Goal: Task Accomplishment & Management: Manage account settings

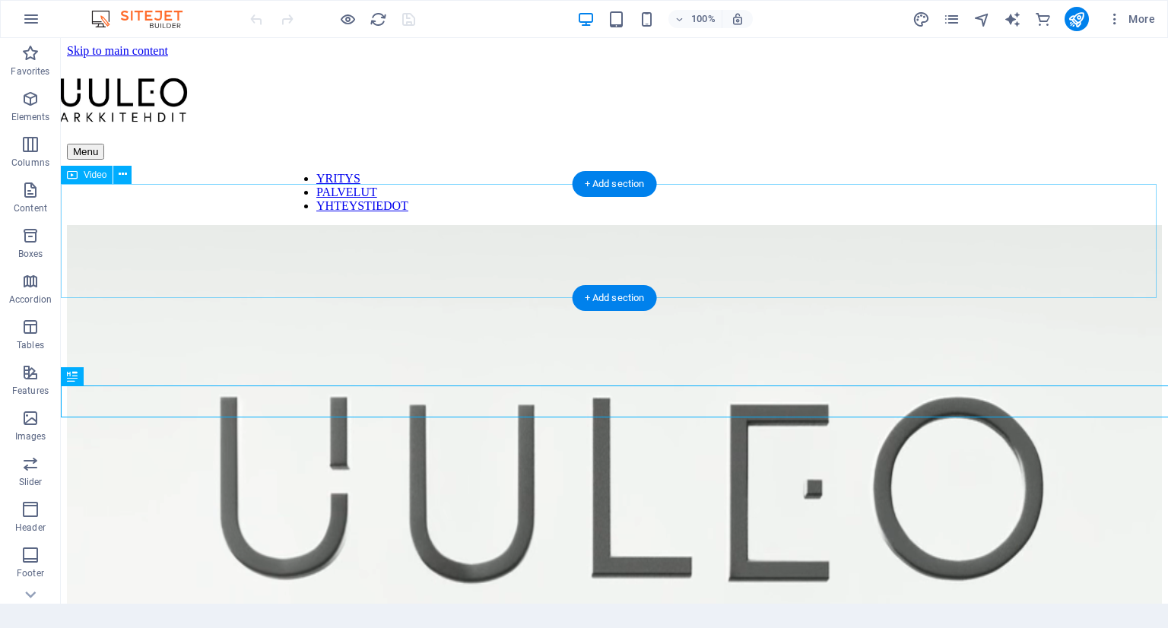
scroll to position [1451, 0]
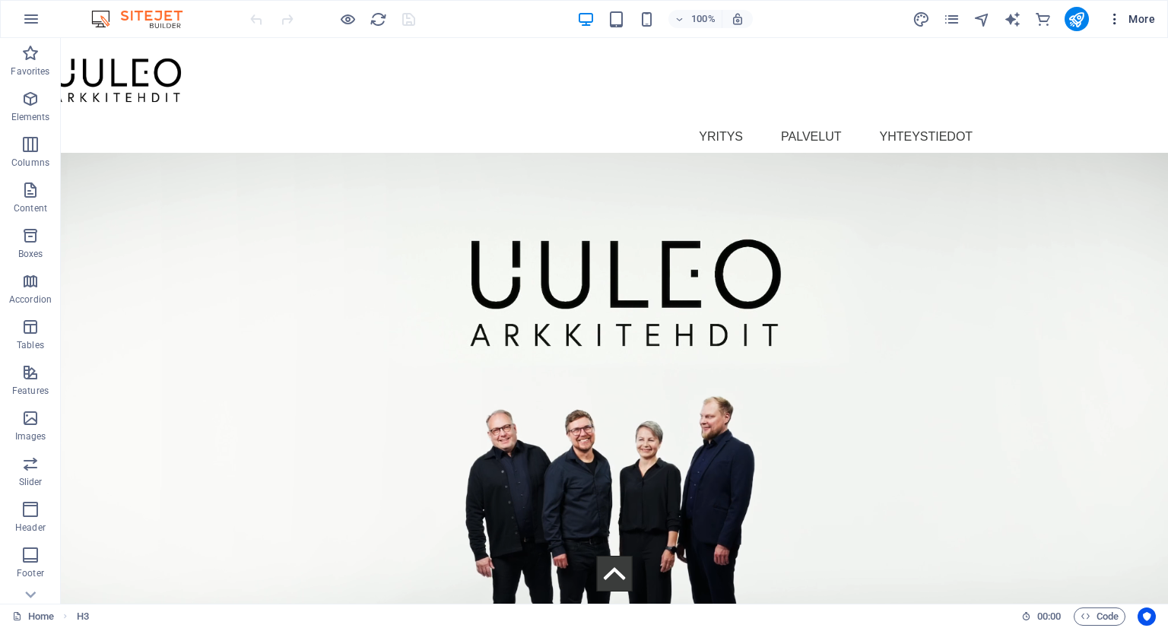
click at [1113, 17] on icon "button" at bounding box center [1114, 18] width 15 height 15
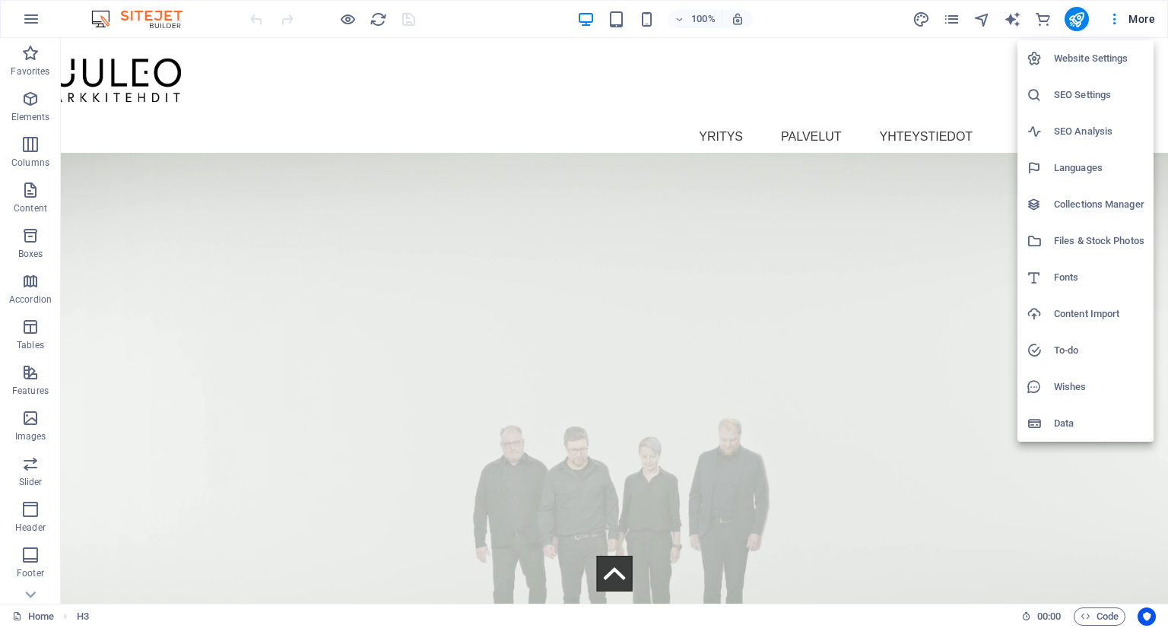
click at [1086, 57] on h6 "Website Settings" at bounding box center [1099, 58] width 90 height 18
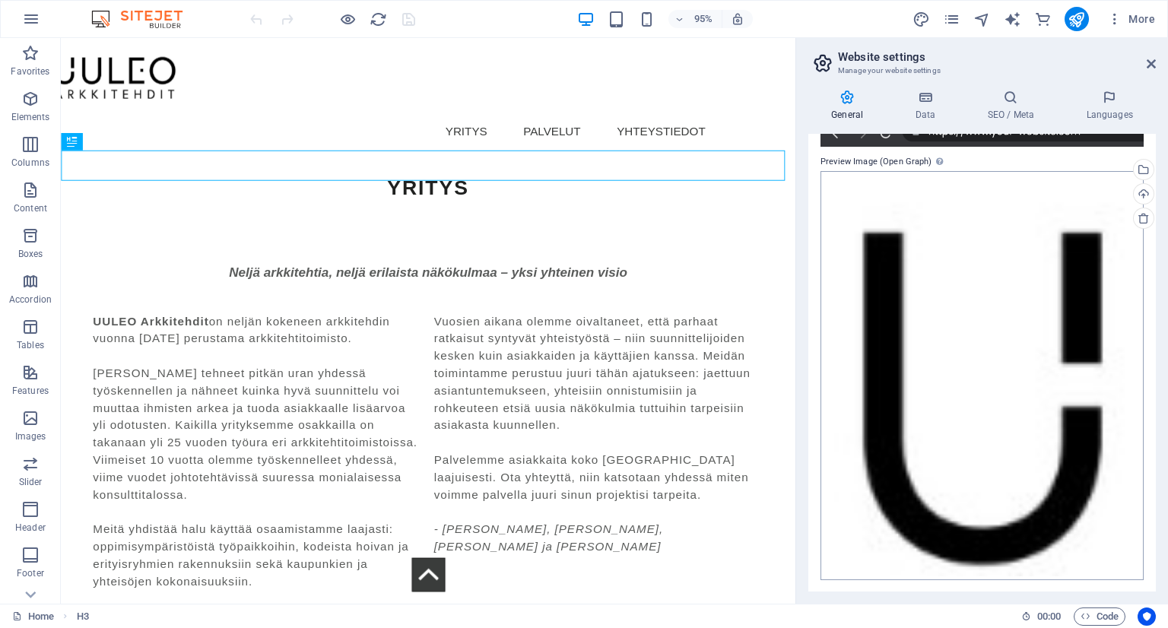
scroll to position [0, 0]
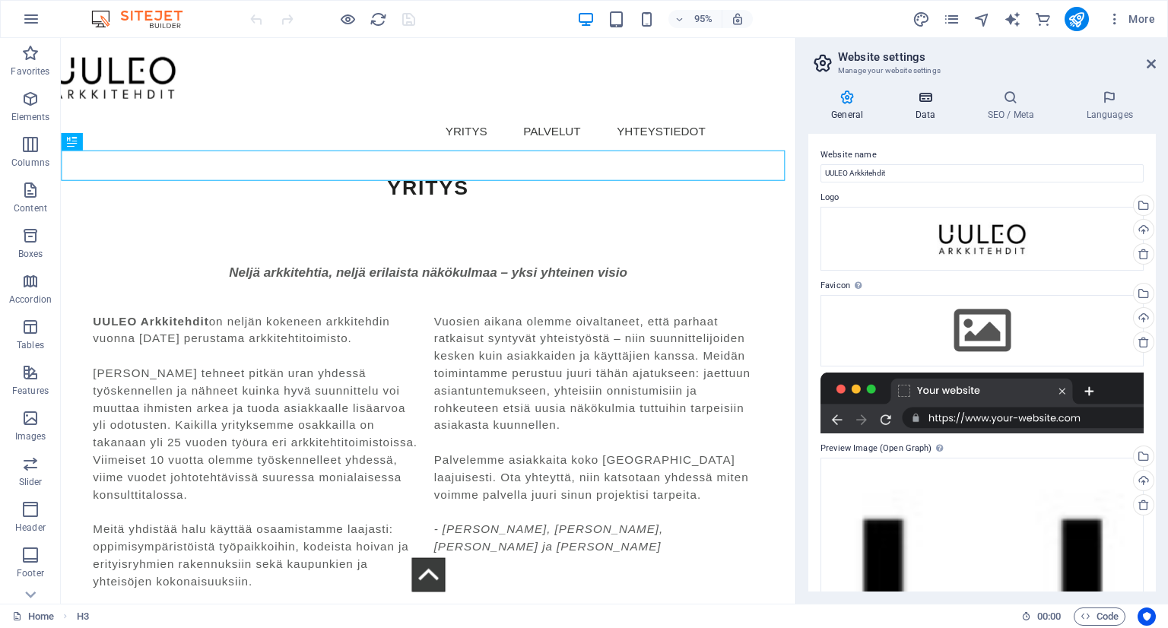
click at [926, 110] on h4 "Data" at bounding box center [928, 106] width 72 height 32
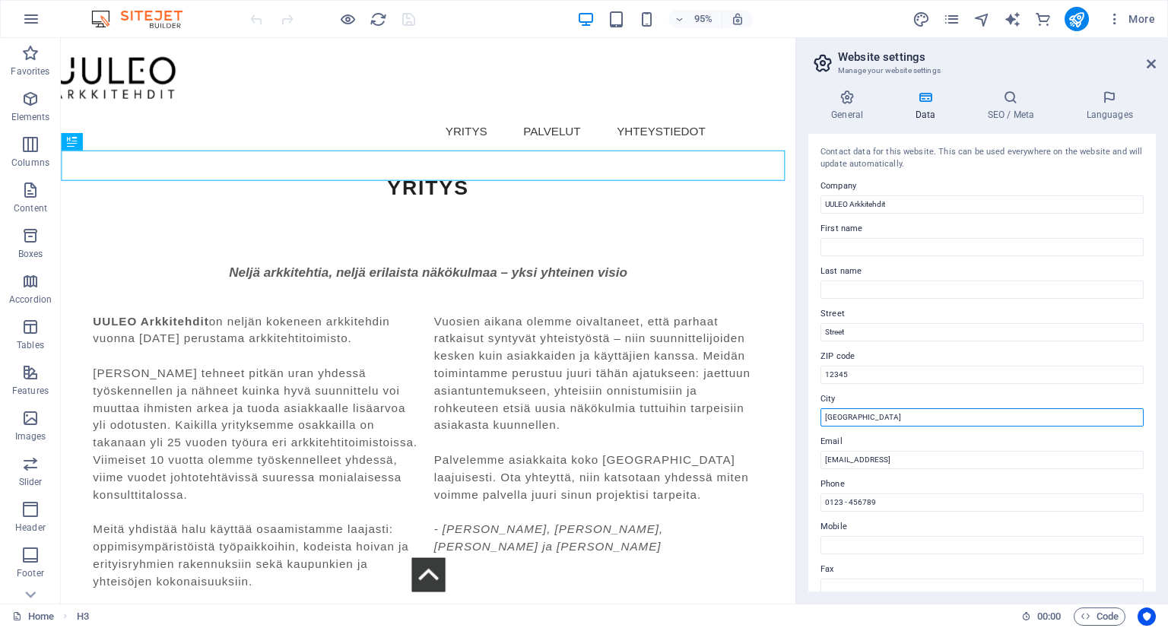
drag, startPoint x: 850, startPoint y: 411, endPoint x: 803, endPoint y: 423, distance: 48.7
click at [803, 423] on div "General Data SEO / Meta Languages Website name UULEO Arkkitehdit Logo Drag file…" at bounding box center [982, 341] width 372 height 526
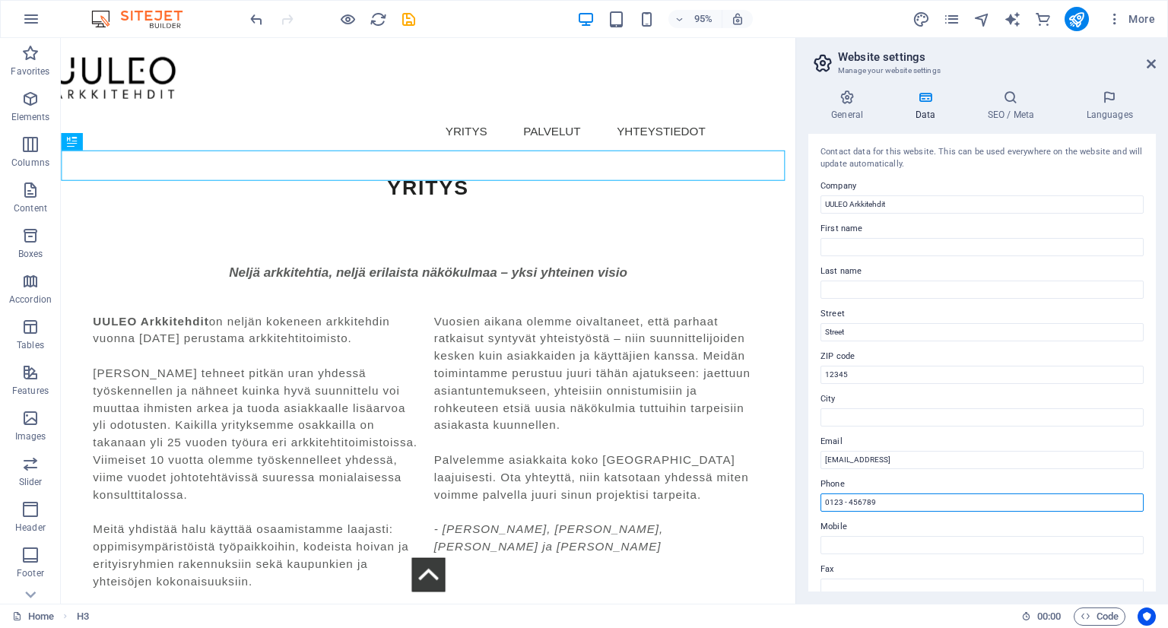
click at [955, 509] on input "0123 - 456789" at bounding box center [981, 502] width 323 height 18
drag, startPoint x: 958, startPoint y: 541, endPoint x: 858, endPoint y: 544, distance: 99.7
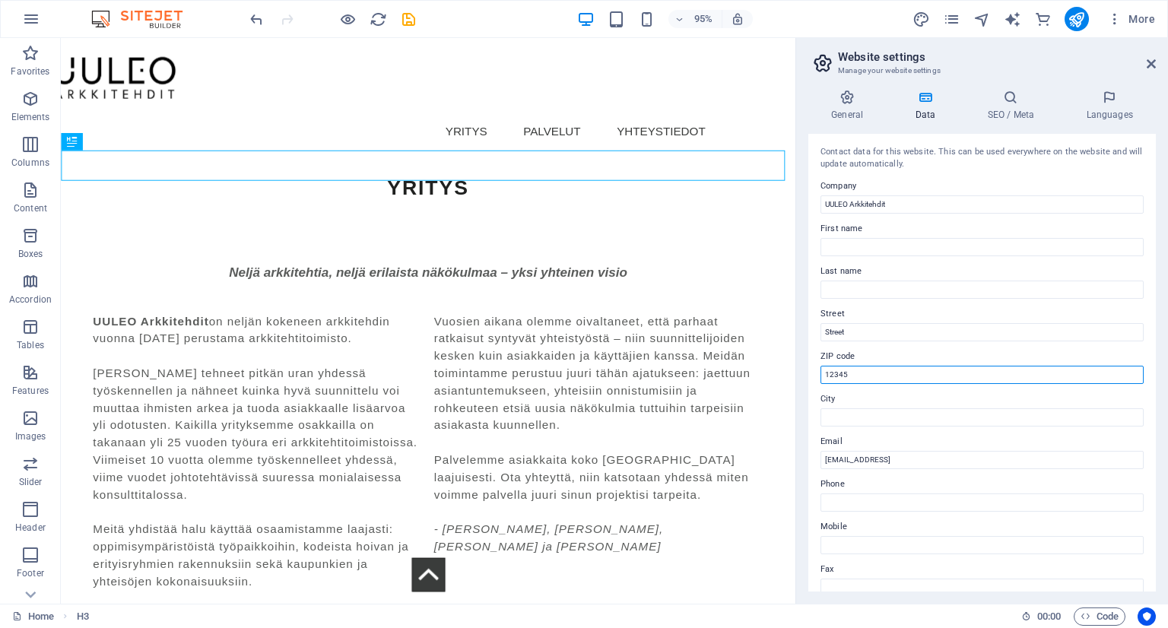
drag, startPoint x: 940, startPoint y: 412, endPoint x: 790, endPoint y: 401, distance: 150.2
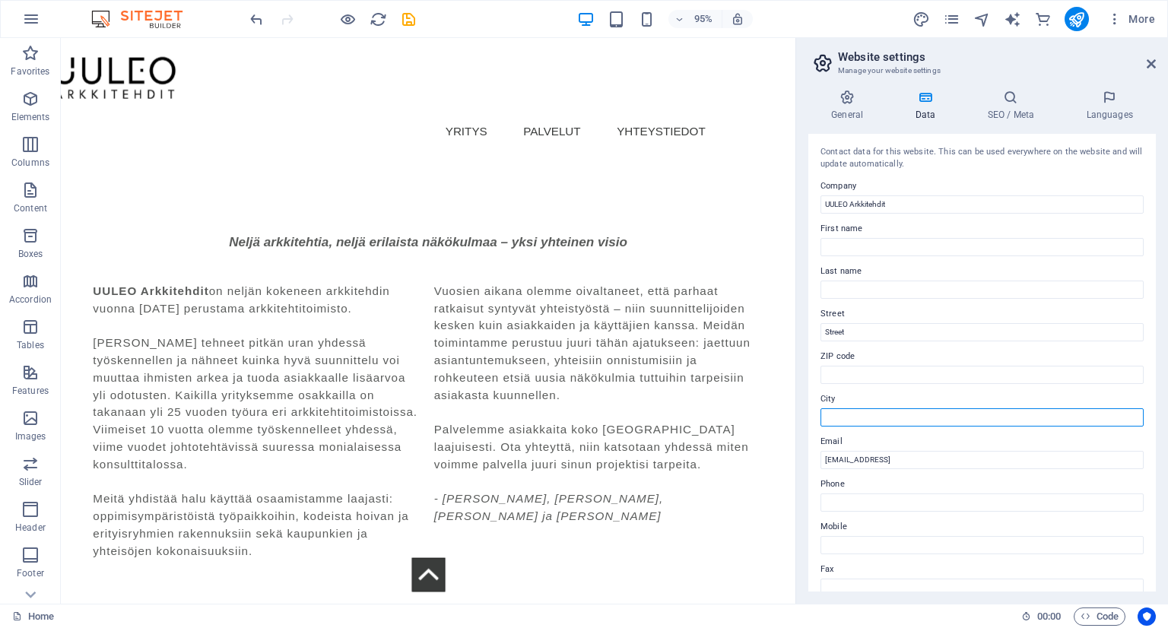
click at [915, 417] on input "City" at bounding box center [981, 417] width 323 height 18
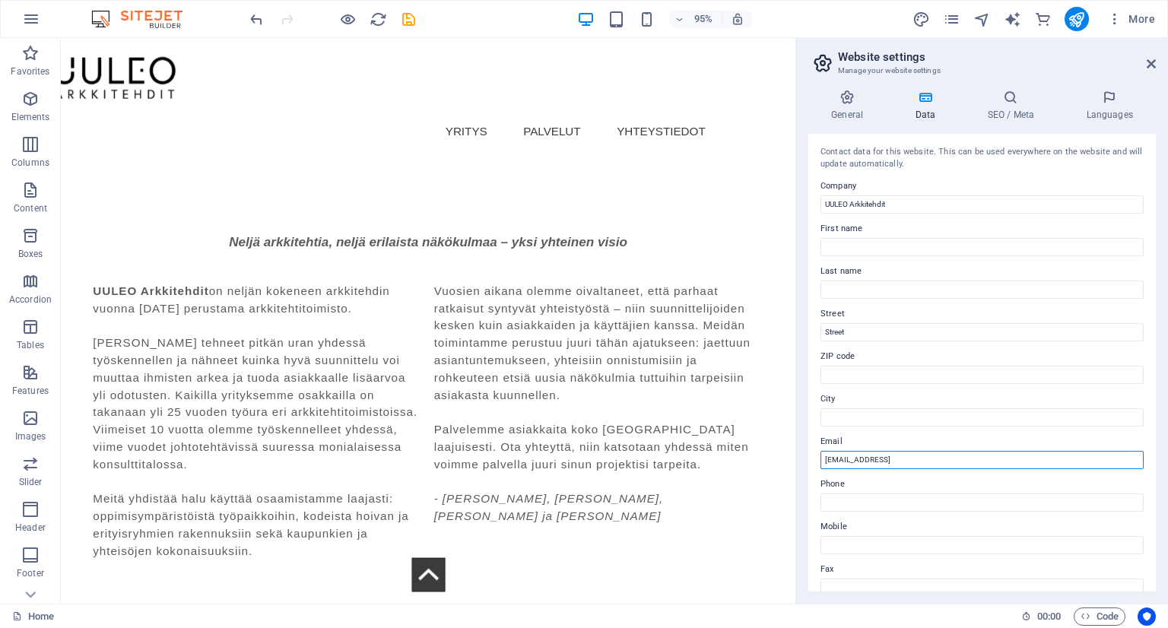
click at [1022, 455] on input "[EMAIL_ADDRESS]" at bounding box center [981, 460] width 323 height 18
drag, startPoint x: 991, startPoint y: 458, endPoint x: 817, endPoint y: 461, distance: 174.9
click at [817, 461] on div "Contact data for this website. This can be used everywhere on the website and w…" at bounding box center [981, 363] width 347 height 458
click at [1012, 104] on icon at bounding box center [1010, 97] width 93 height 15
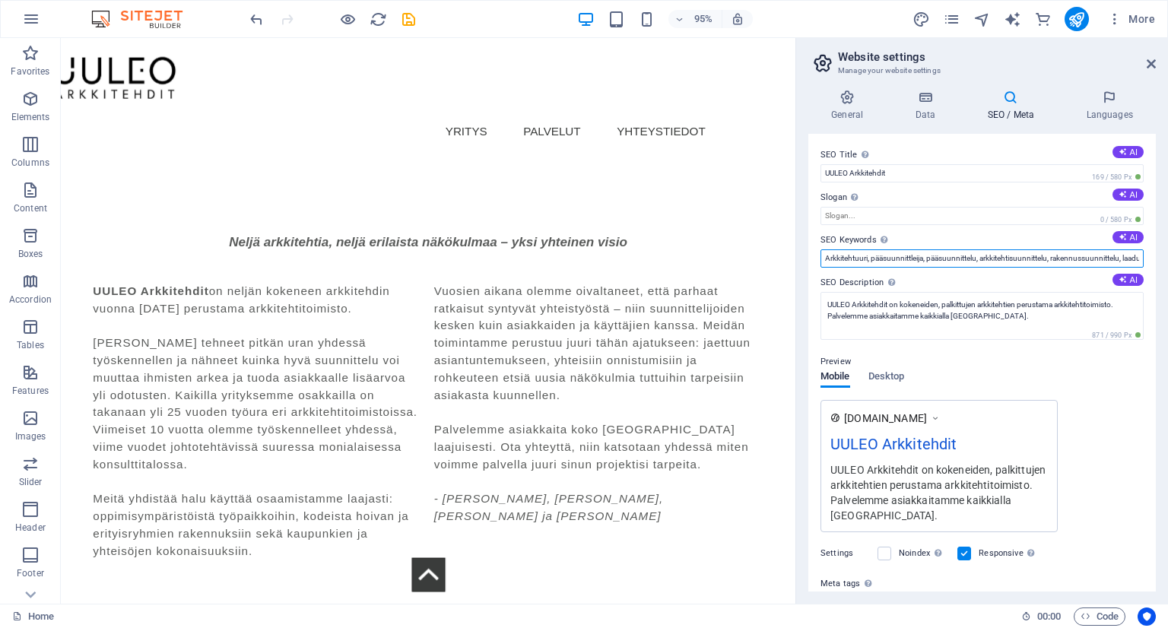
click at [1043, 250] on input "Arkkitehtuuri, pääsuunnittleija, pääsuunnittelu, arkkitehtisuunnittelu, rakennu…" at bounding box center [981, 258] width 323 height 18
click at [905, 256] on input "Arkkitehtuuri, pääsuunnittleija, pääsuunnittelu, arkkitehtisuunnittelu, rakennu…" at bounding box center [981, 258] width 323 height 18
click at [976, 260] on input "Arkkitehtuuri, pääsuunnittelija, pääsuunnittelu, arkkitehtisuunnittelu, rakennu…" at bounding box center [981, 258] width 323 height 18
click at [1088, 252] on input "Arkkitehtuuri, pääsuunnittelija, pääsuunnittelu, arkkitehtisuunnittelu, rakennu…" at bounding box center [981, 258] width 323 height 18
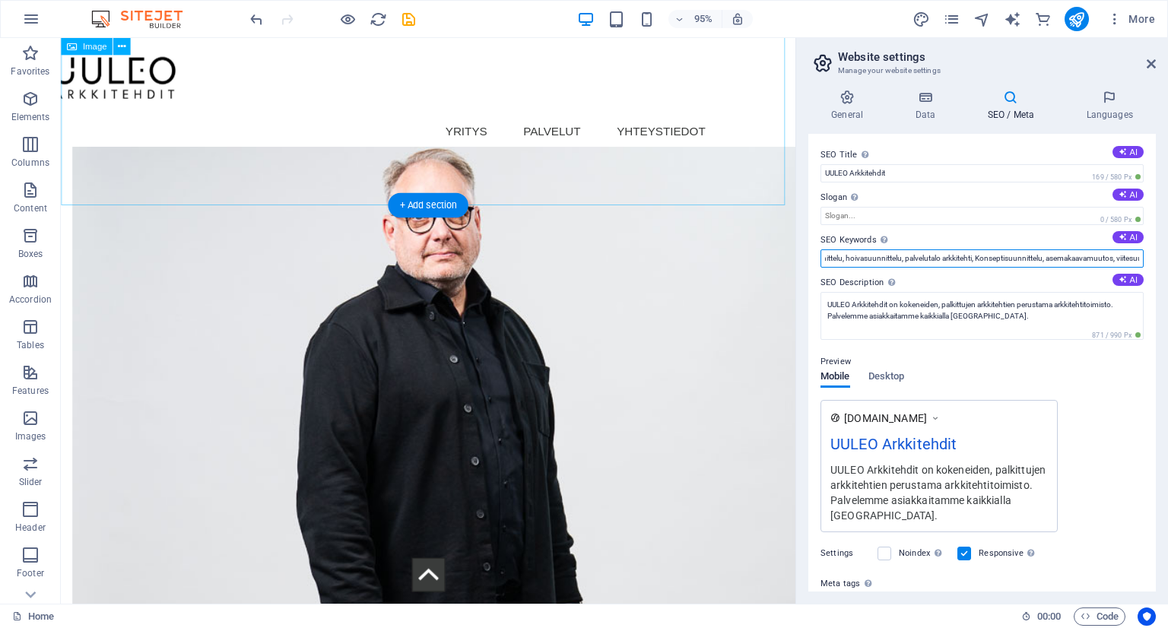
scroll to position [4329, 0]
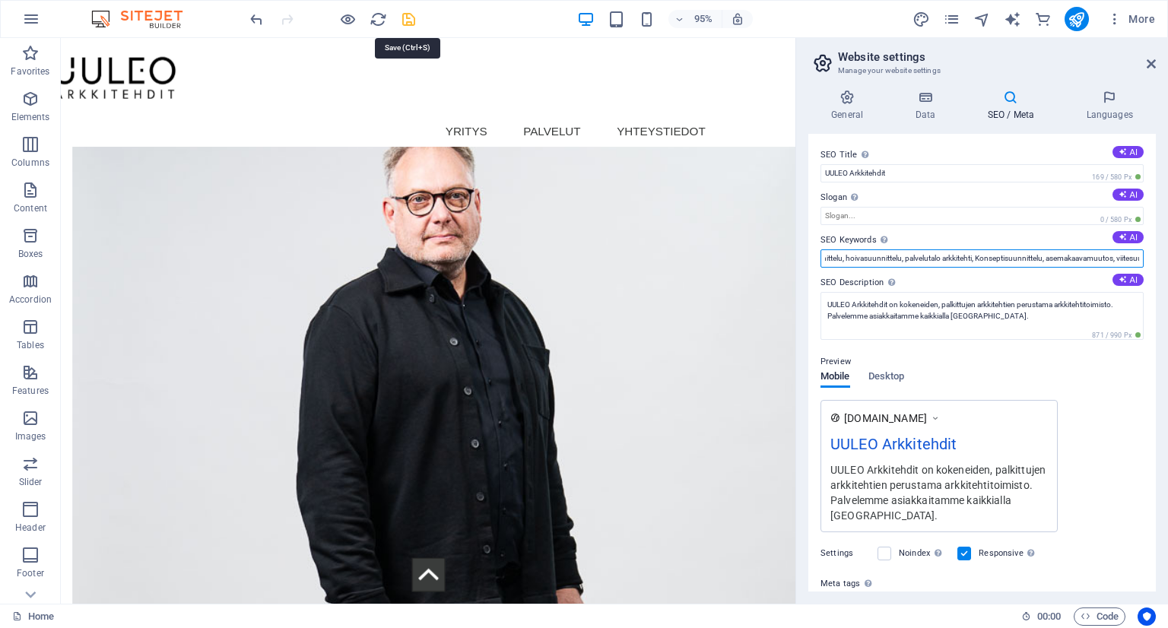
type input "Arkkitehtuuri, pääsuunnittelija, pääsuunnittelu, arkkitehtisuunnittelu, rakennu…"
click at [411, 20] on icon "save" at bounding box center [408, 19] width 17 height 17
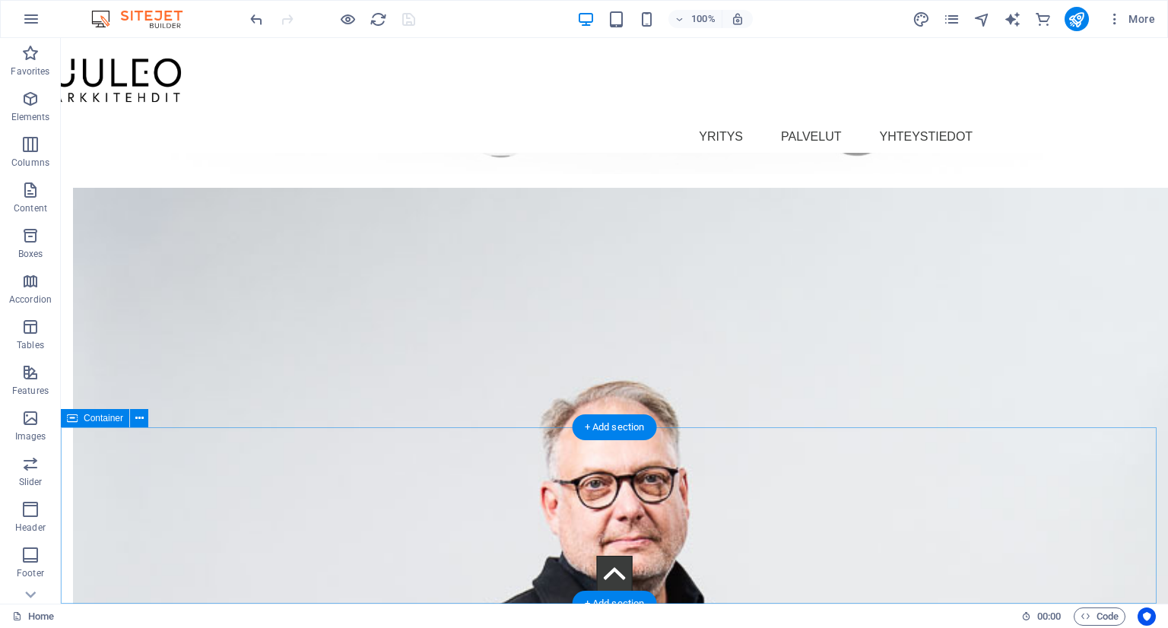
scroll to position [5237, 0]
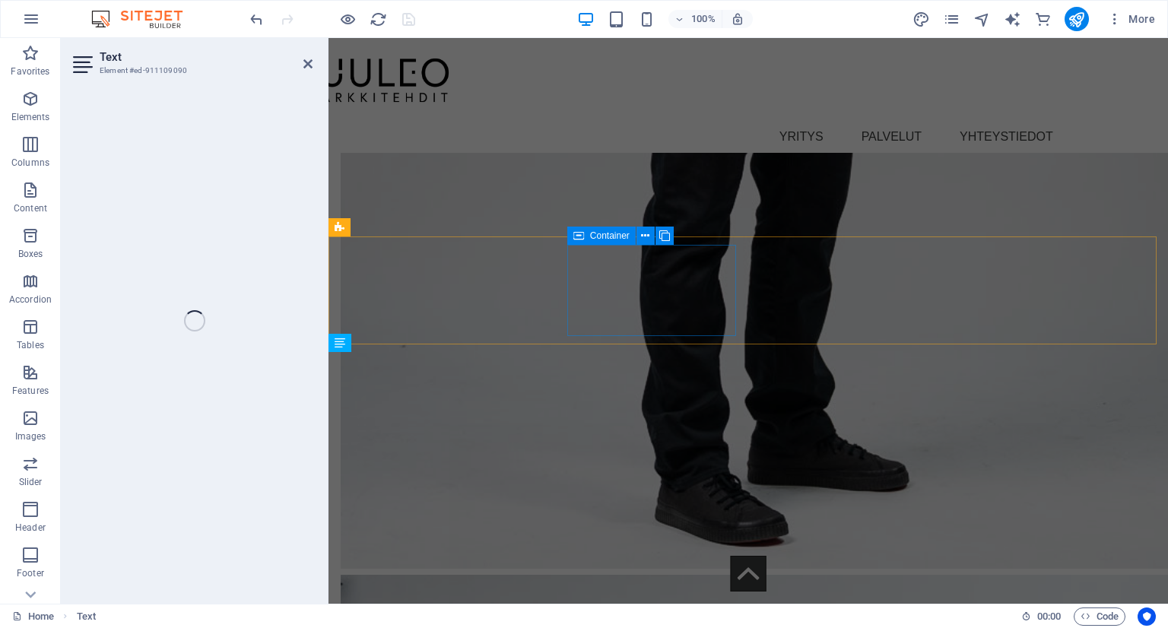
scroll to position [4533, 0]
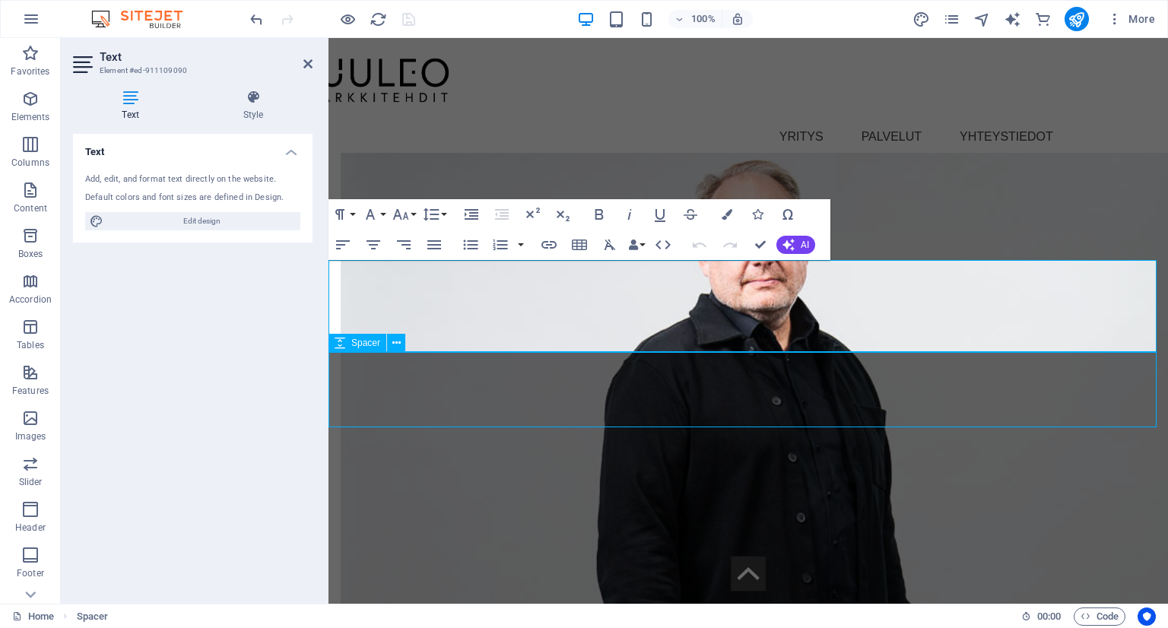
scroll to position [5233, 0]
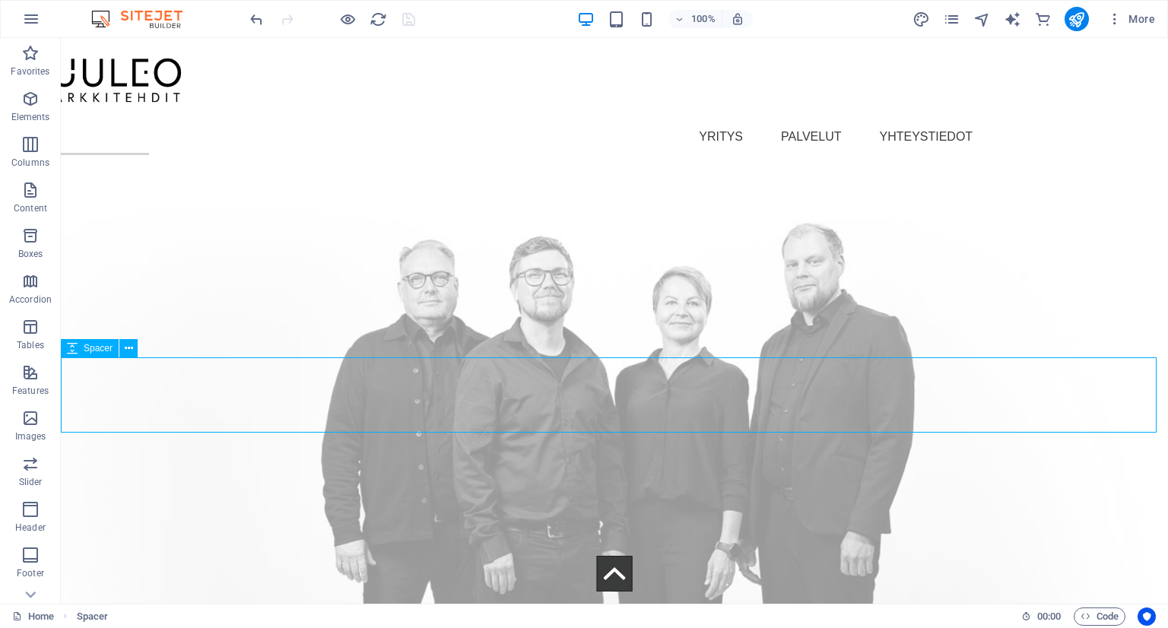
select select "px"
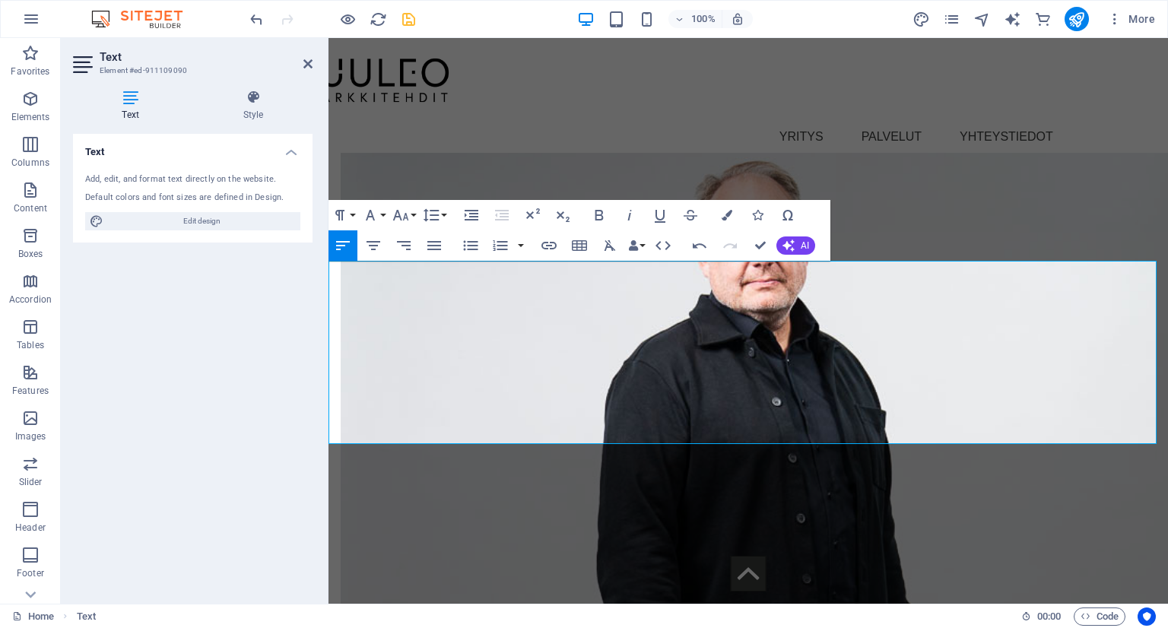
scroll to position [2958, 6]
drag, startPoint x: 618, startPoint y: 436, endPoint x: 325, endPoint y: 357, distance: 303.2
click at [369, 247] on icon "button" at bounding box center [373, 245] width 18 height 18
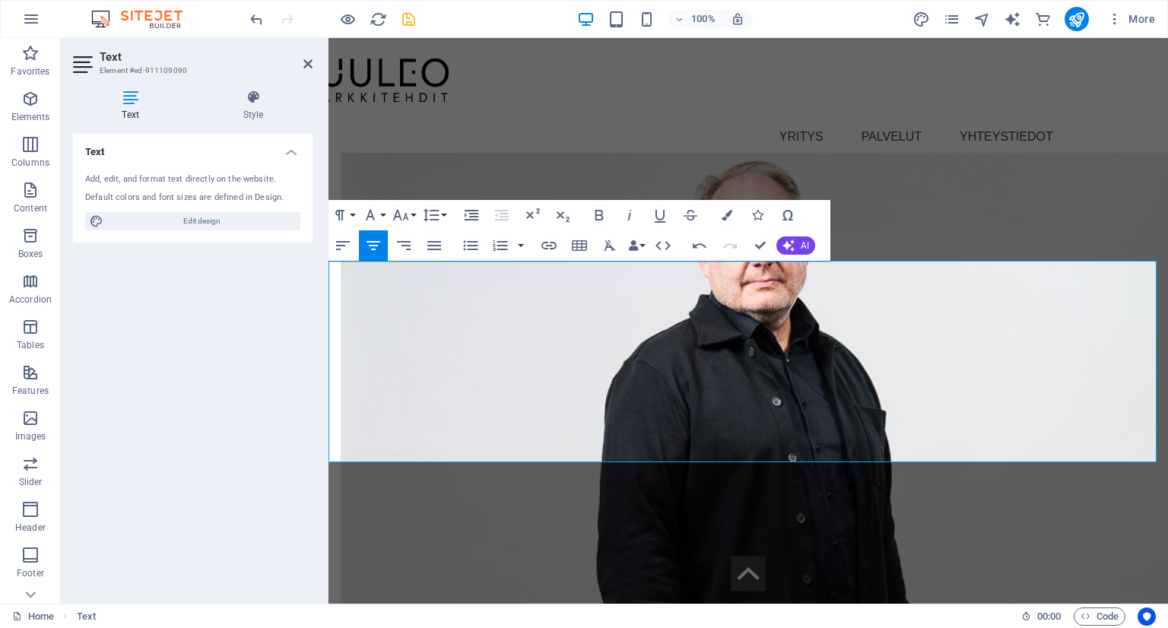
drag, startPoint x: 877, startPoint y: 381, endPoint x: 588, endPoint y: 375, distance: 289.0
click at [600, 214] on icon "button" at bounding box center [599, 215] width 18 height 18
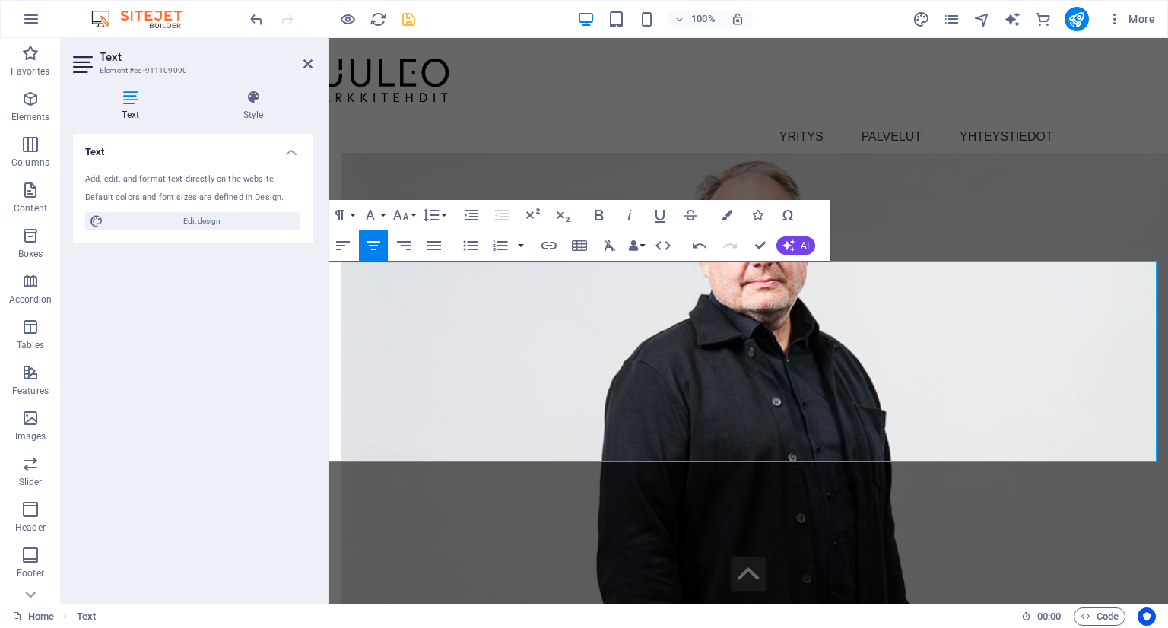
drag, startPoint x: 684, startPoint y: 399, endPoint x: 627, endPoint y: 406, distance: 58.2
drag, startPoint x: 937, startPoint y: 400, endPoint x: 781, endPoint y: 397, distance: 155.9
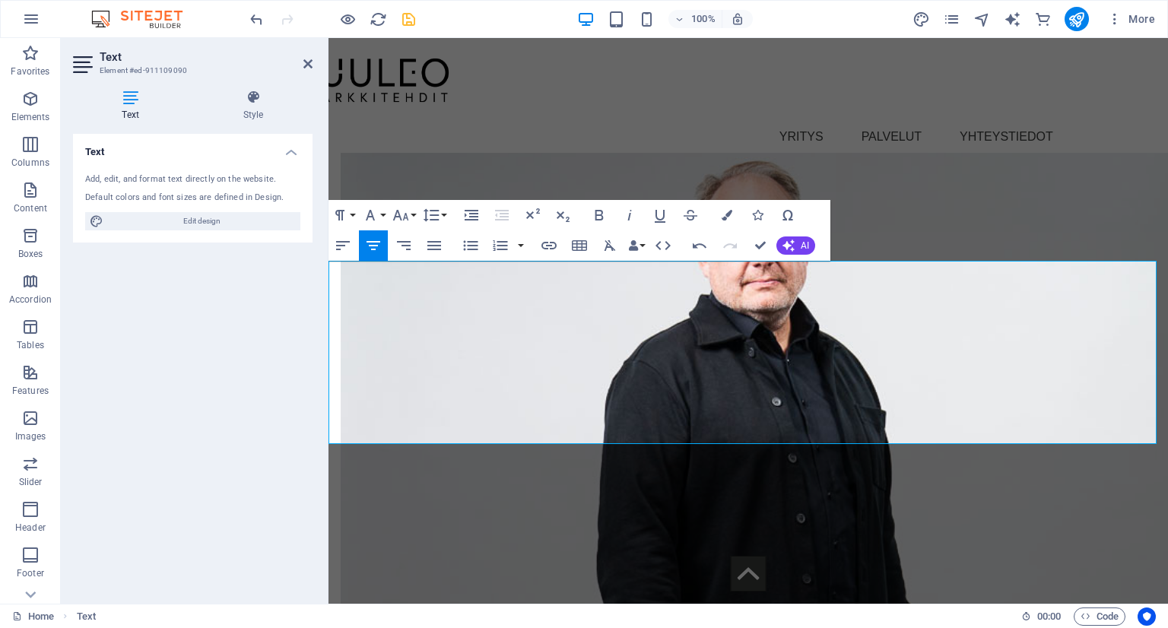
drag, startPoint x: 799, startPoint y: 399, endPoint x: 733, endPoint y: 404, distance: 66.4
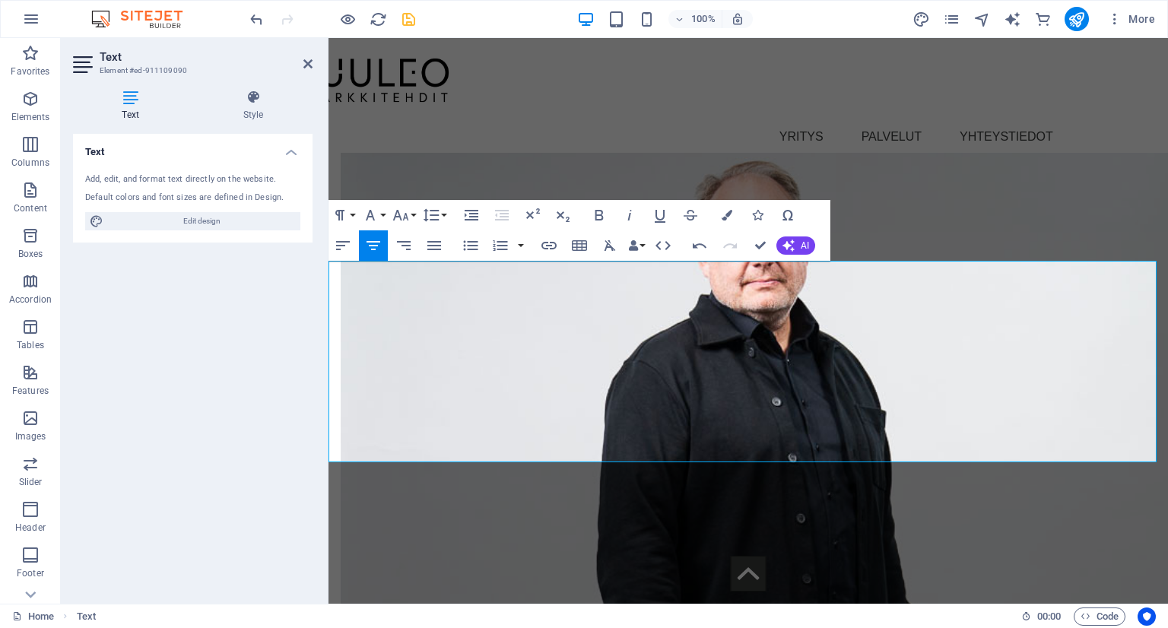
drag, startPoint x: 780, startPoint y: 419, endPoint x: 700, endPoint y: 423, distance: 79.9
drag, startPoint x: 941, startPoint y: 415, endPoint x: 842, endPoint y: 417, distance: 98.9
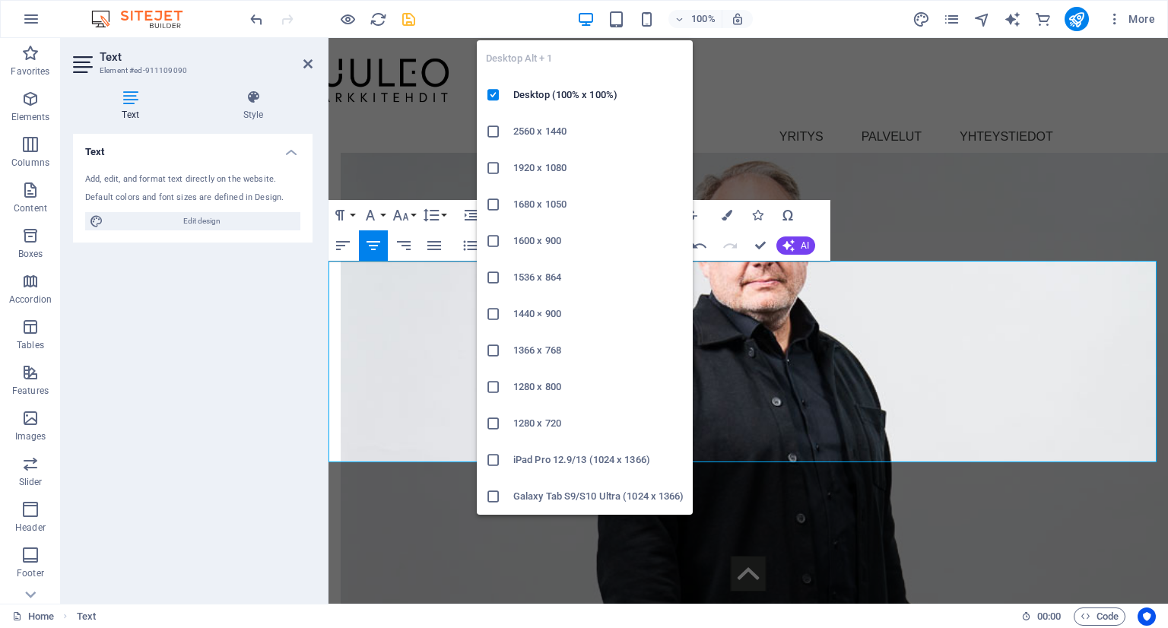
click at [587, 14] on icon "button" at bounding box center [585, 19] width 17 height 17
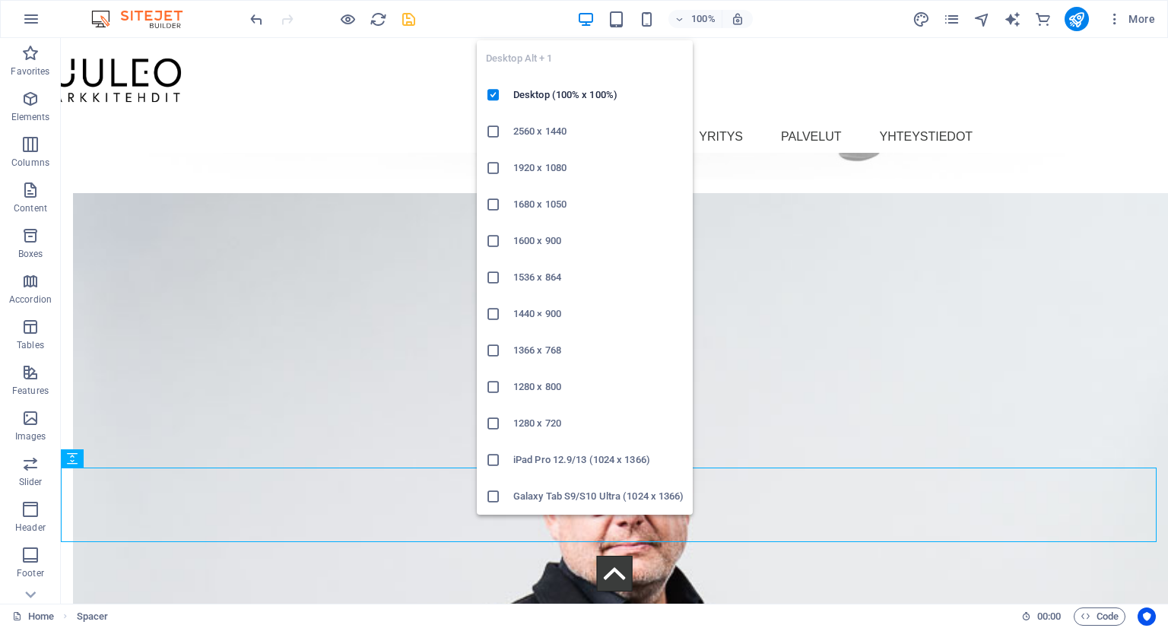
click at [585, 13] on icon "button" at bounding box center [585, 19] width 17 height 17
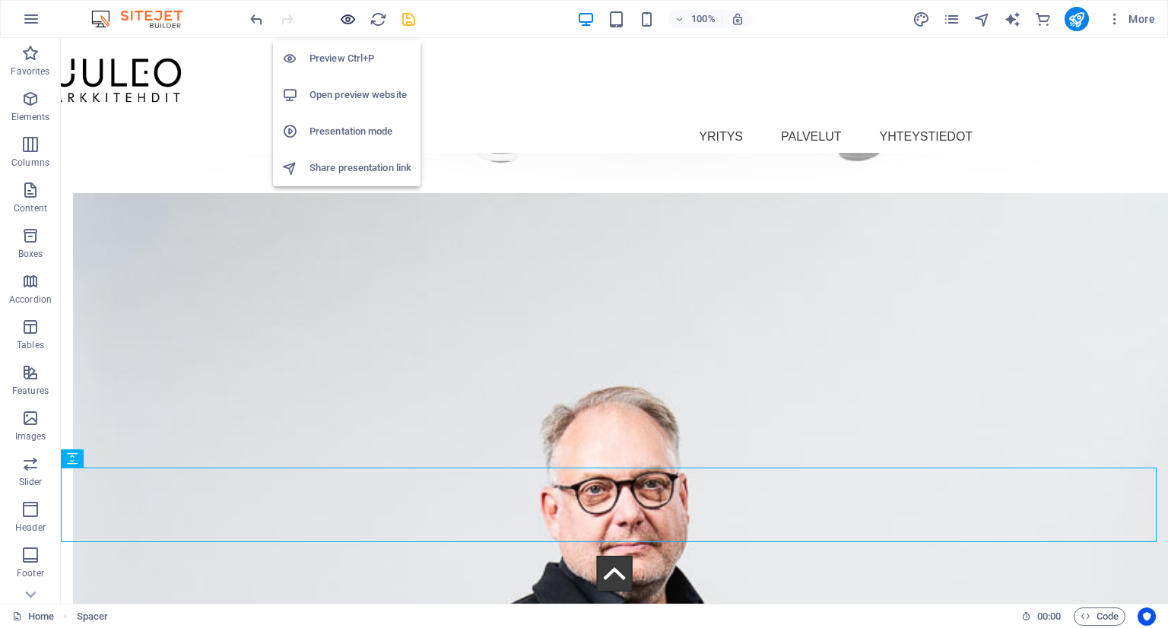
click at [347, 16] on icon "button" at bounding box center [347, 19] width 17 height 17
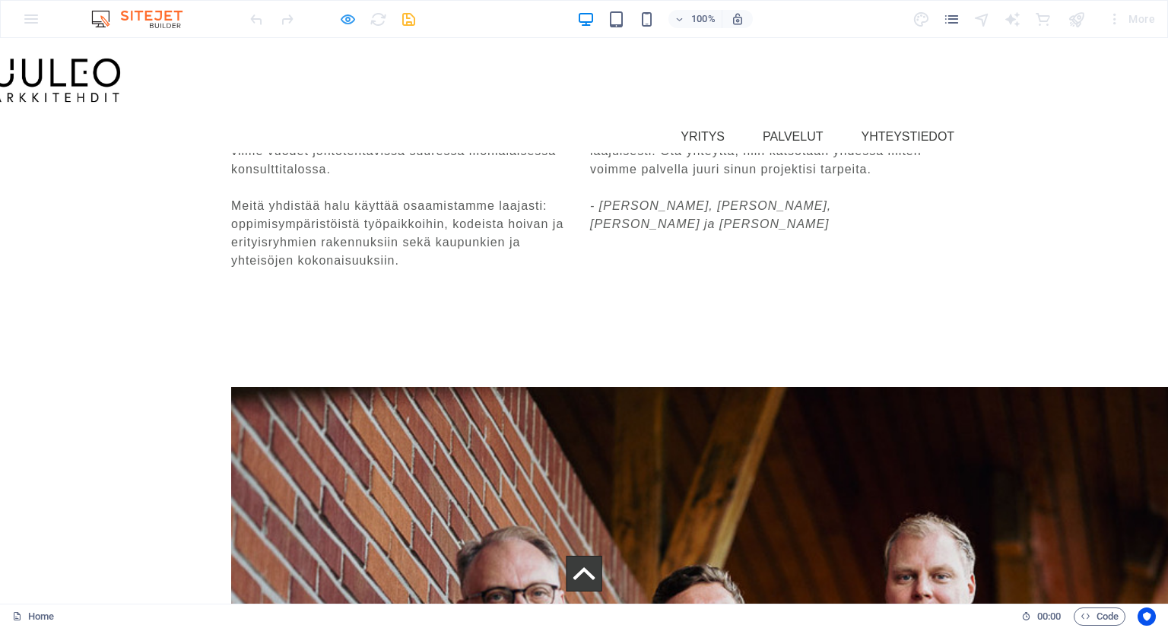
scroll to position [912, 0]
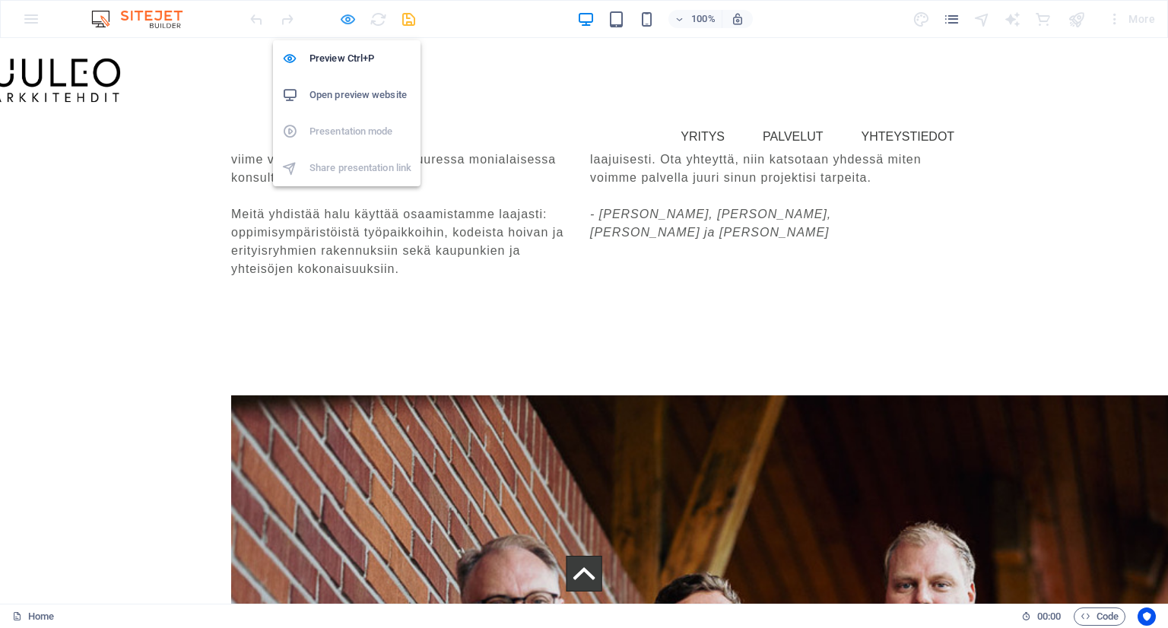
click at [344, 17] on icon "button" at bounding box center [347, 19] width 17 height 17
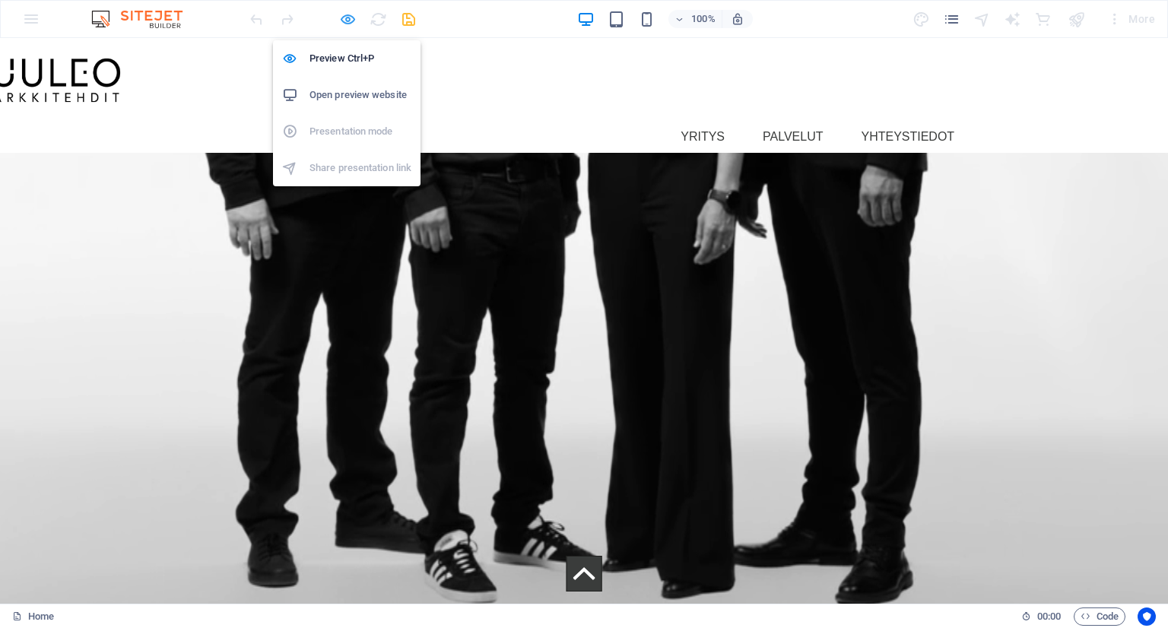
scroll to position [2393, 0]
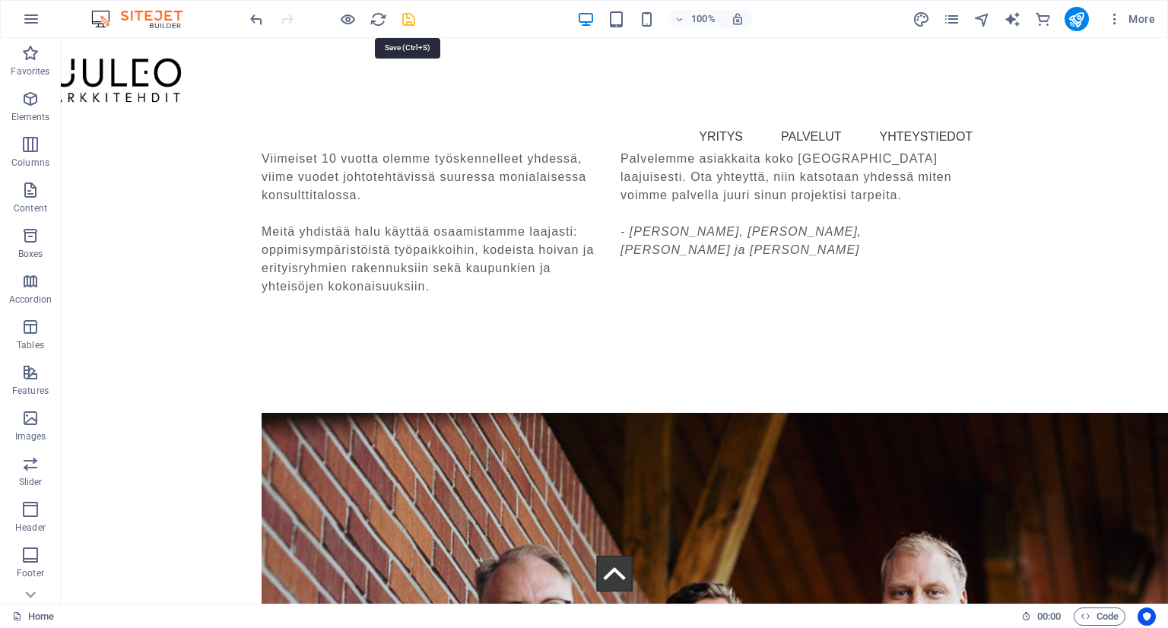
click at [408, 22] on icon "save" at bounding box center [408, 19] width 17 height 17
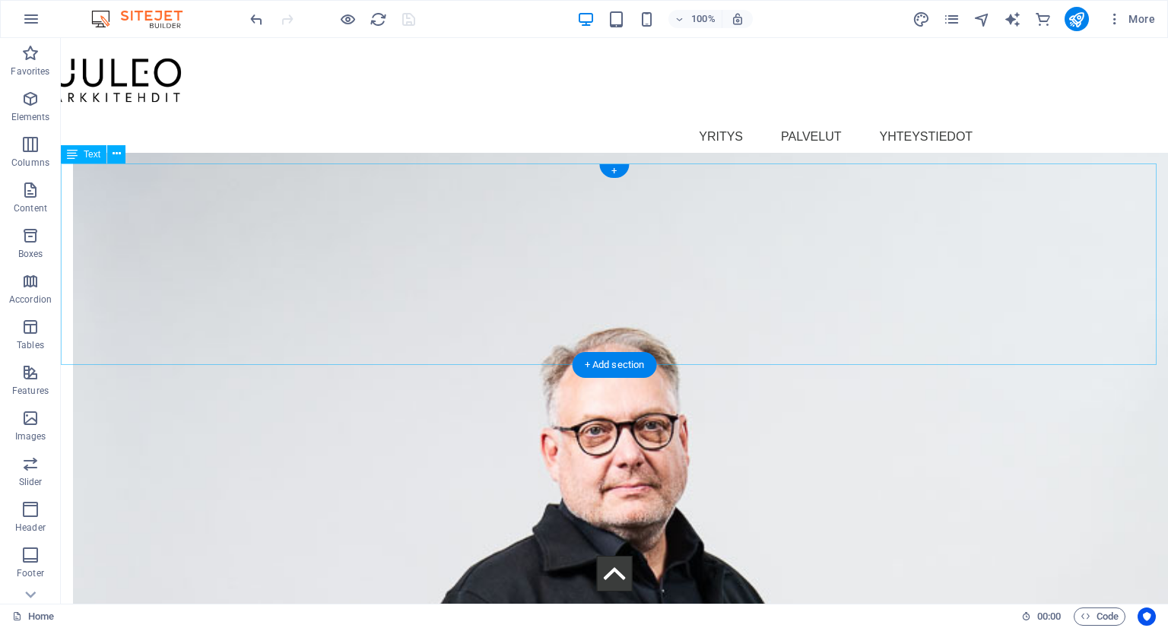
scroll to position [5347, 0]
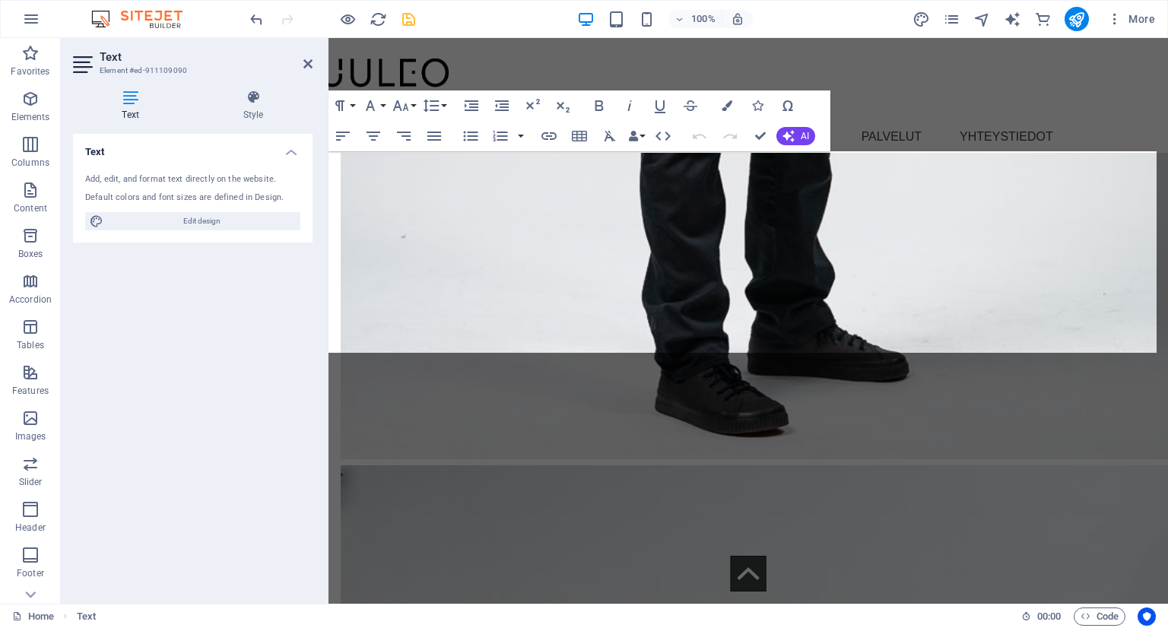
scroll to position [4642, 0]
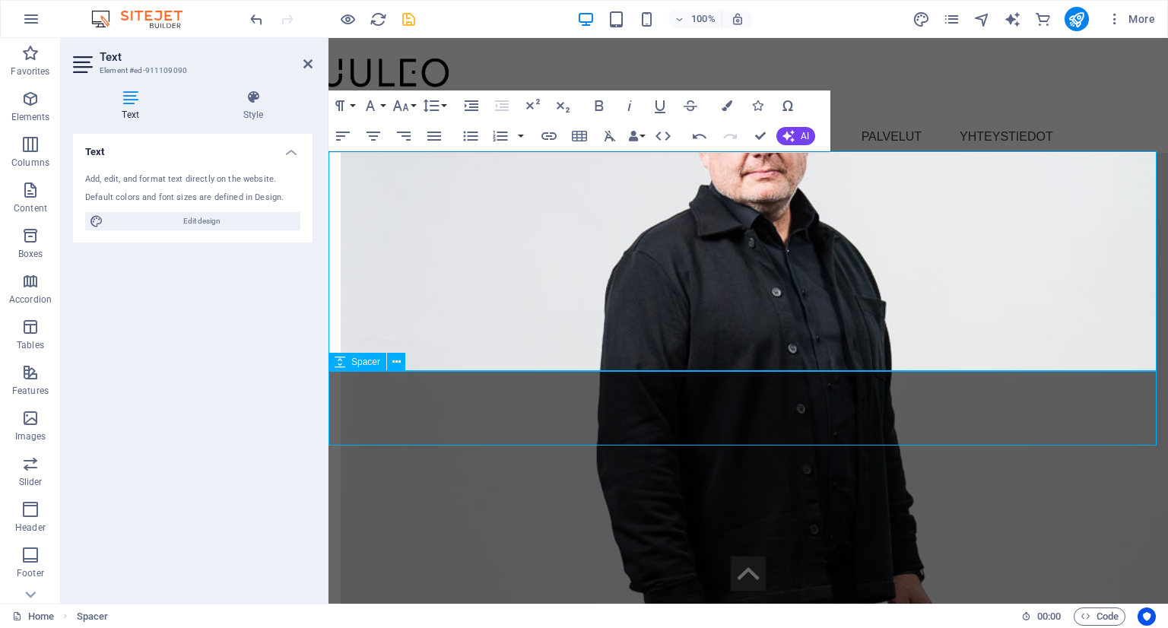
scroll to position [5344, 0]
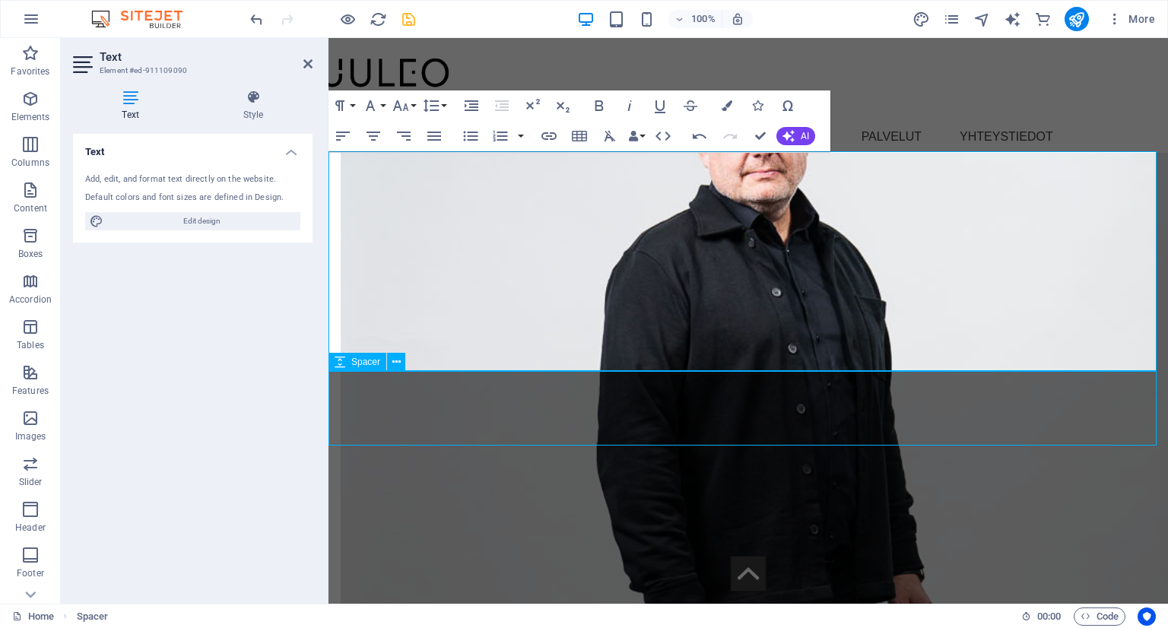
scroll to position [5344, 0]
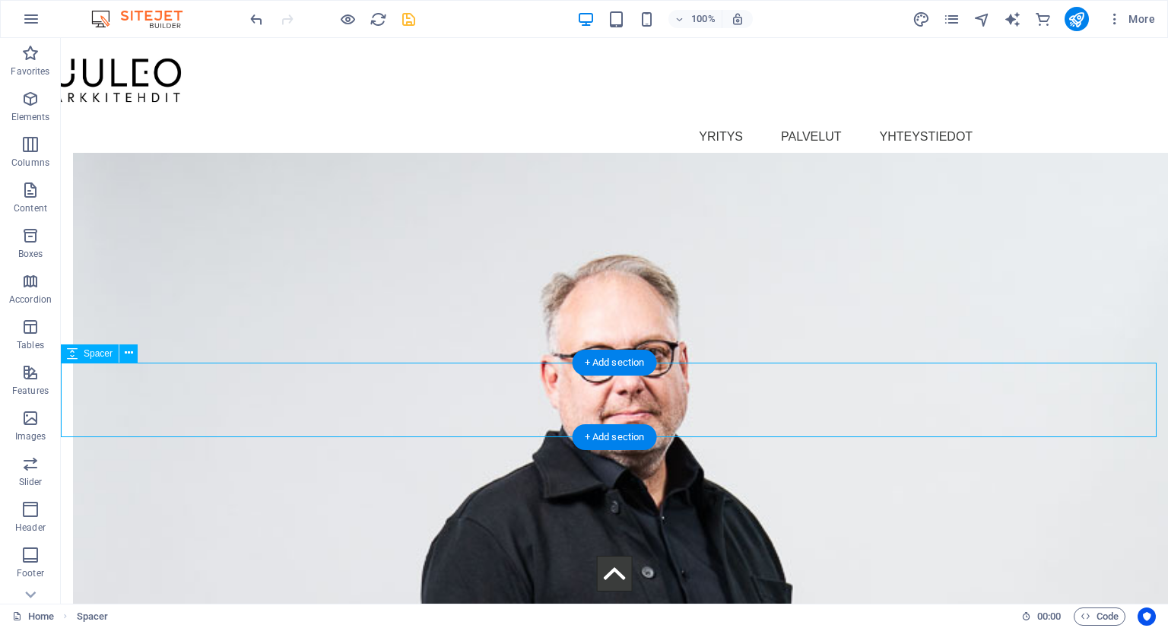
scroll to position [5365, 0]
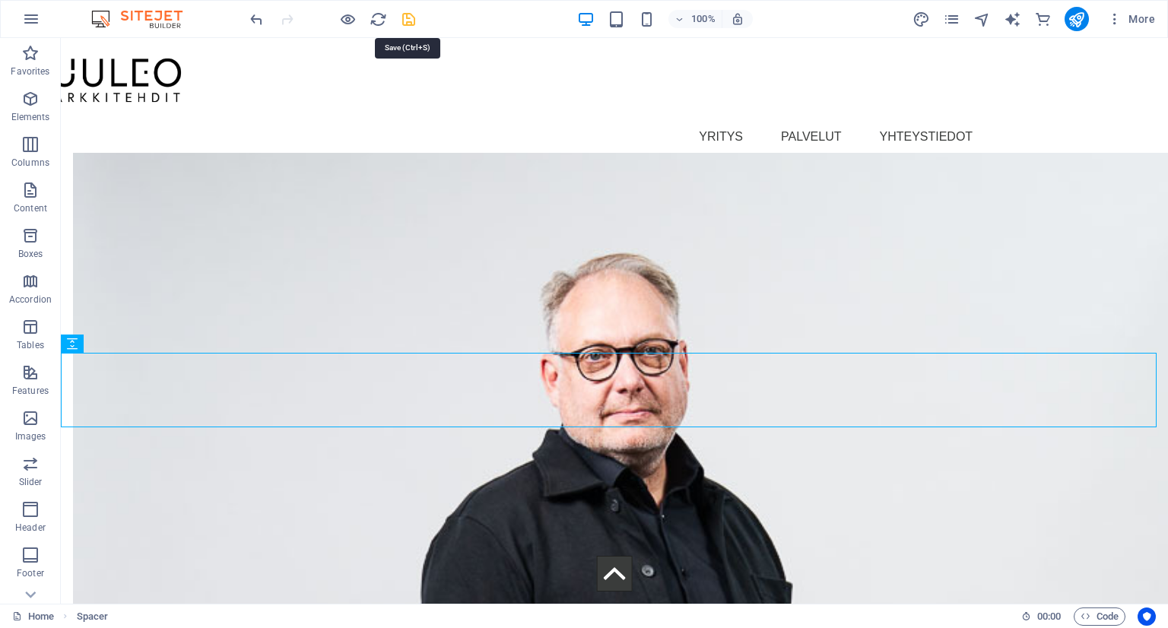
click at [404, 17] on icon "save" at bounding box center [408, 19] width 17 height 17
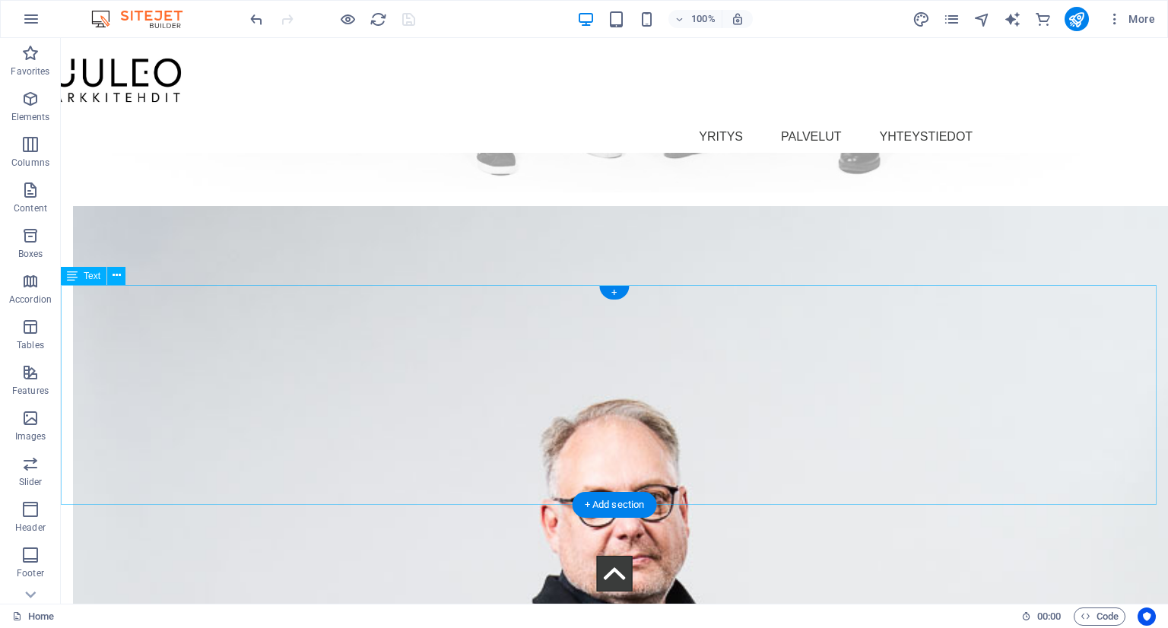
scroll to position [5213, 0]
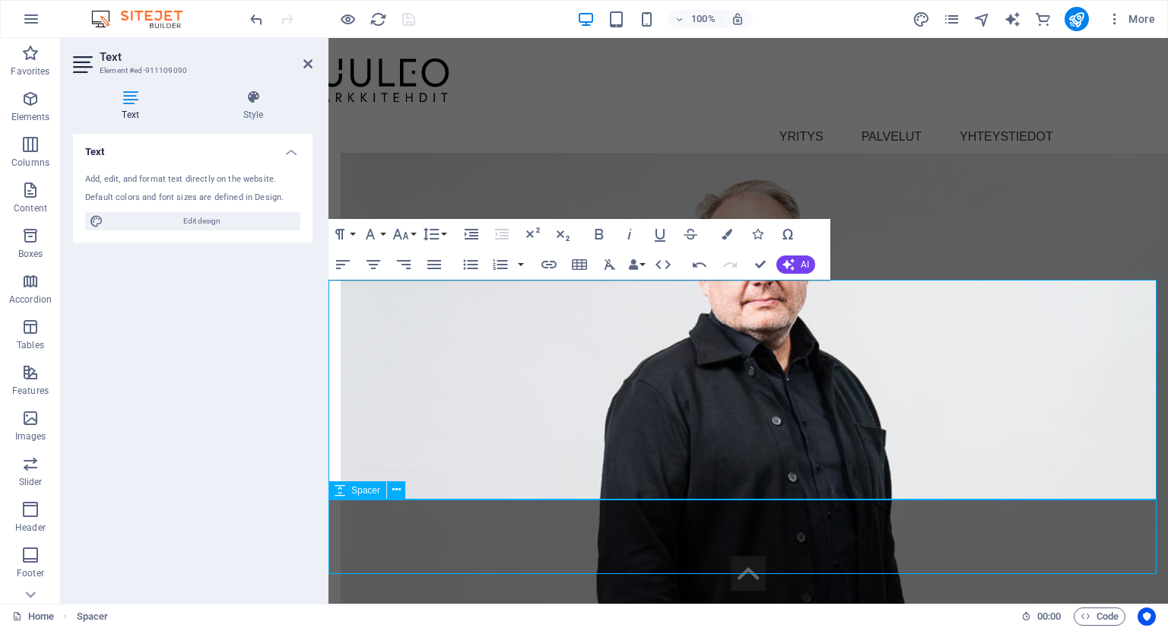
scroll to position [5213, 0]
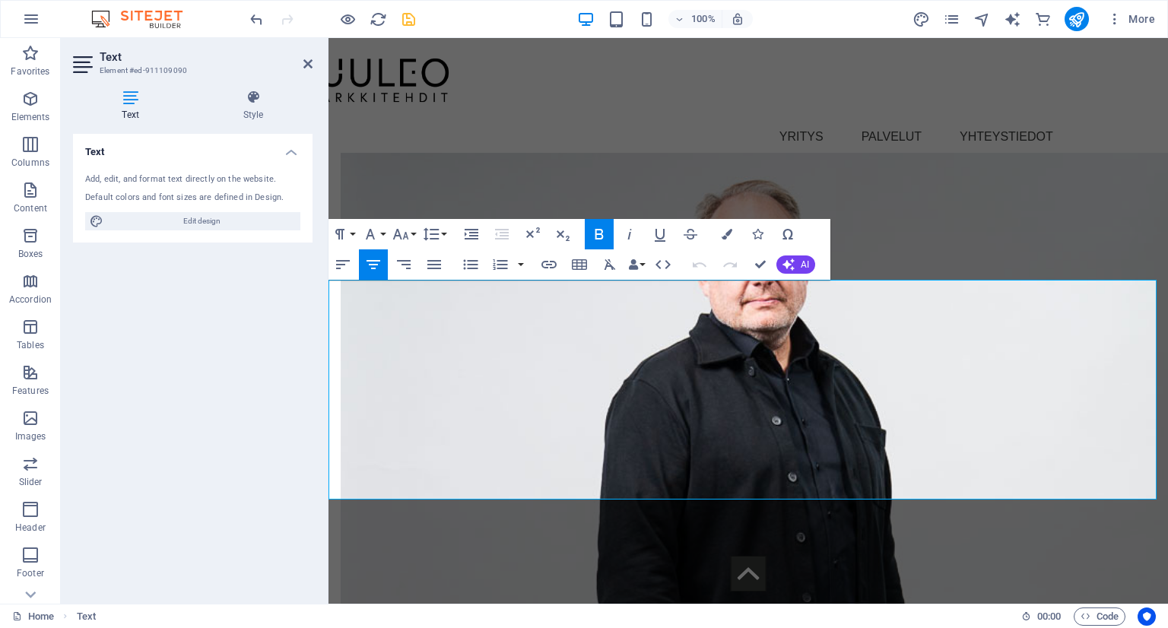
drag, startPoint x: 806, startPoint y: 436, endPoint x: 636, endPoint y: 437, distance: 170.3
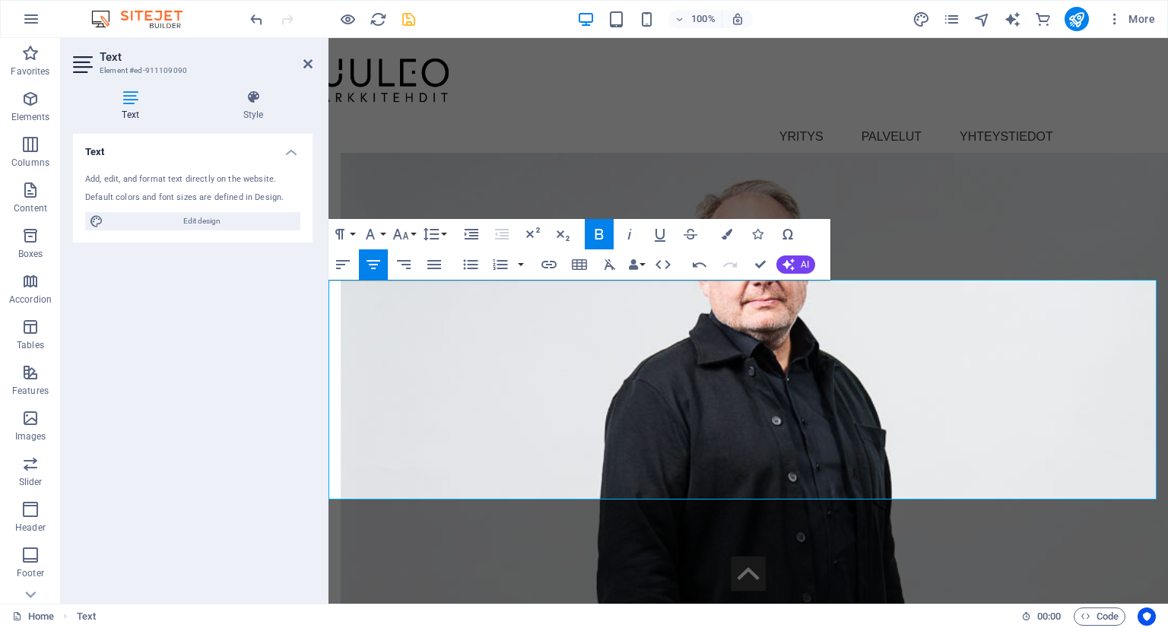
drag, startPoint x: 957, startPoint y: 433, endPoint x: 776, endPoint y: 435, distance: 181.7
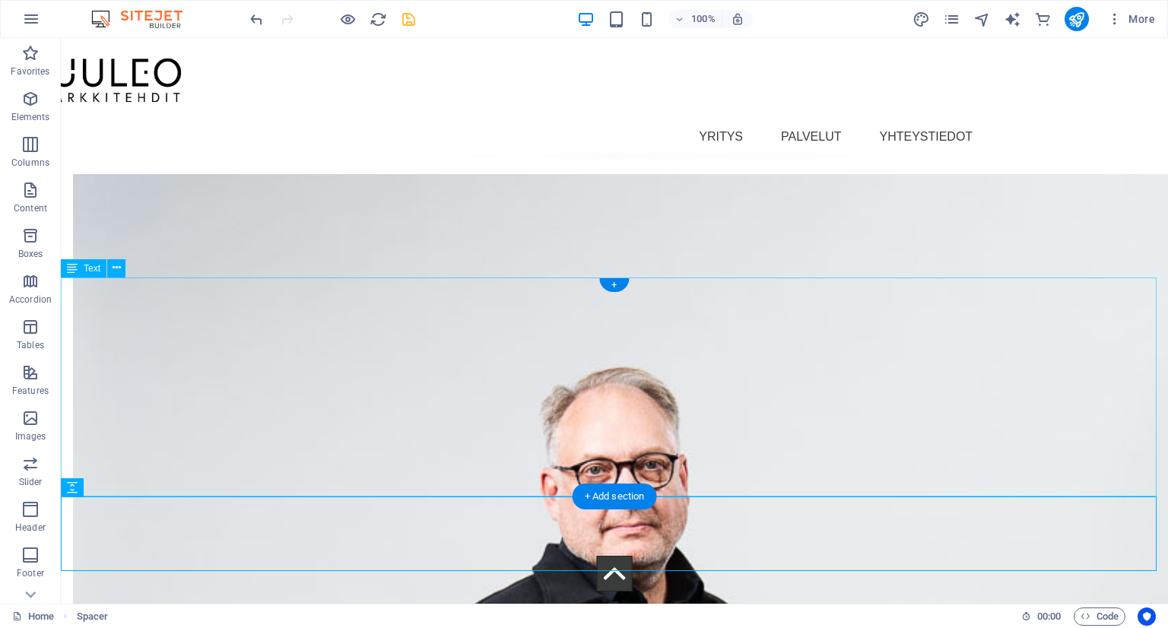
scroll to position [5213, 0]
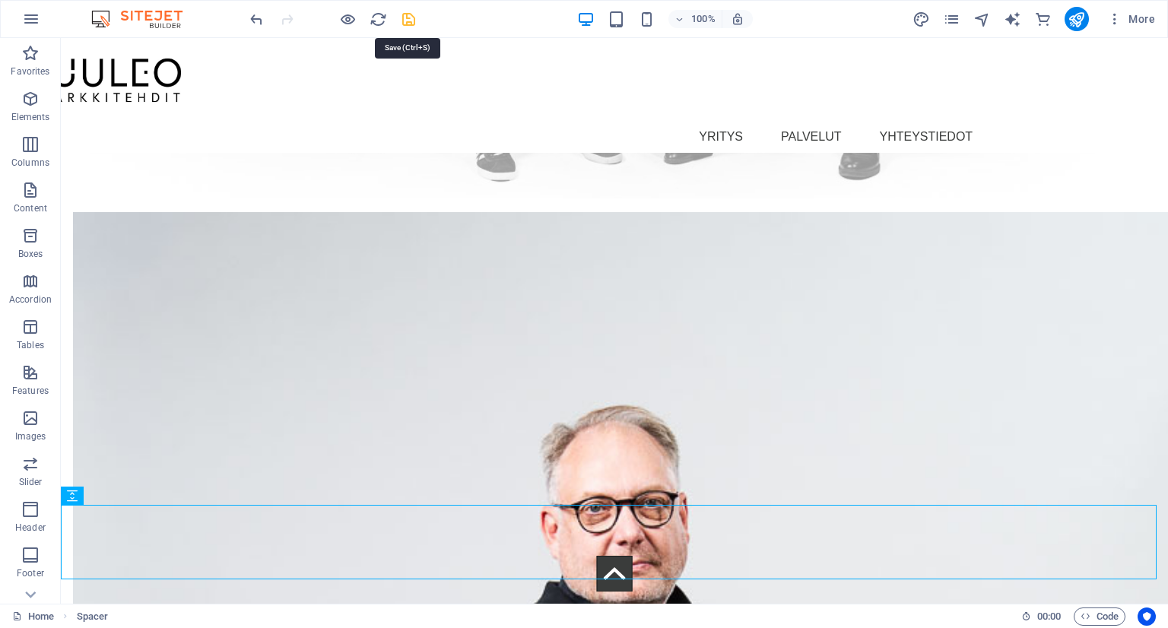
click at [405, 13] on icon "save" at bounding box center [408, 19] width 17 height 17
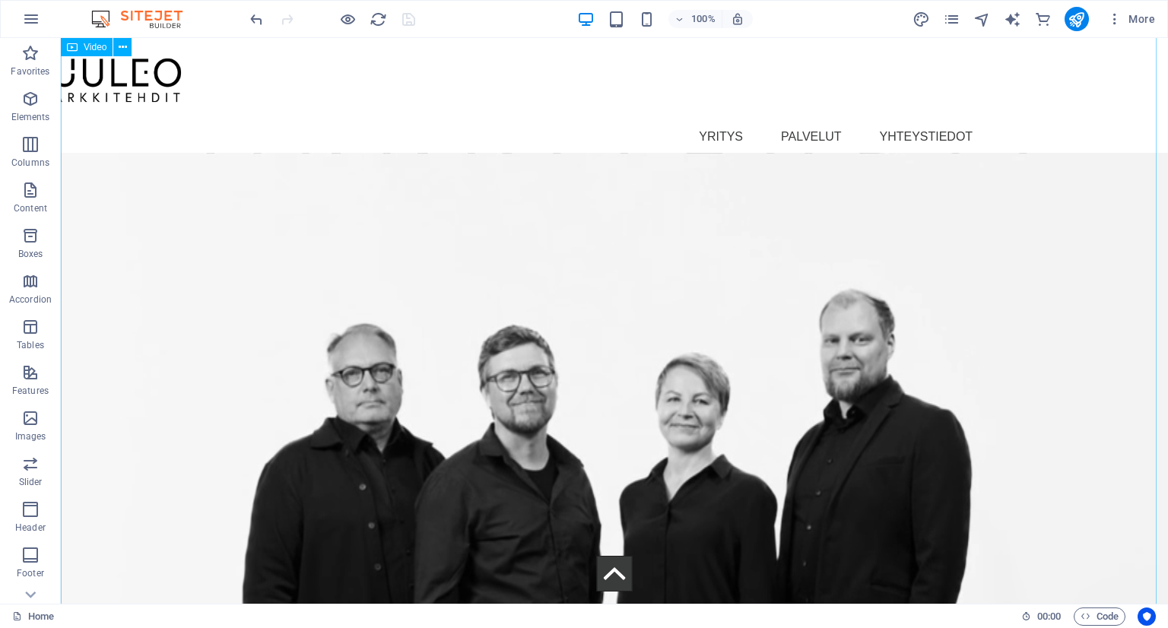
scroll to position [0, 0]
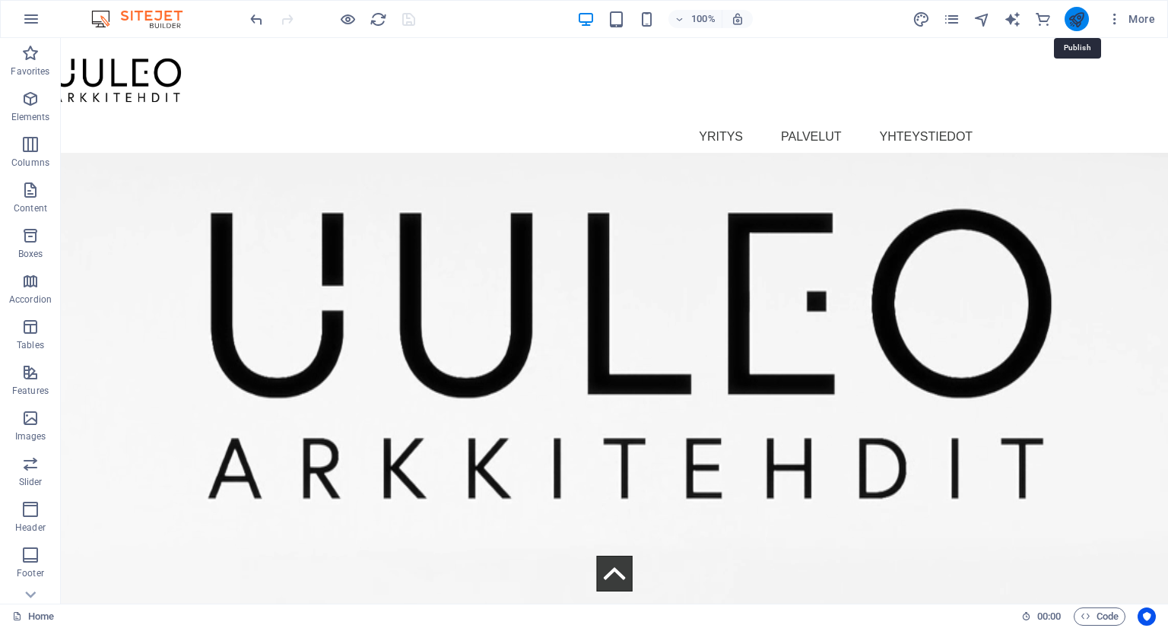
click at [1074, 21] on icon "publish" at bounding box center [1075, 19] width 17 height 17
